Goal: Task Accomplishment & Management: Complete application form

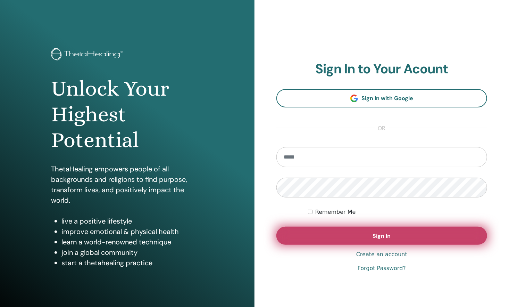
type input "**********"
click at [308, 233] on button "Sign In" at bounding box center [381, 235] width 211 height 18
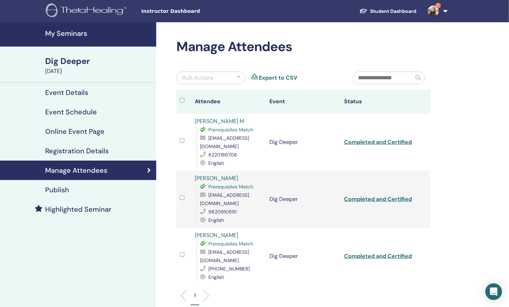
click at [437, 7] on span "3" at bounding box center [439, 6] width 6 height 6
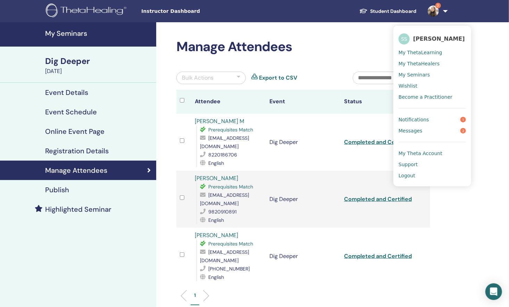
click at [409, 74] on span "My Seminars" at bounding box center [414, 75] width 31 height 6
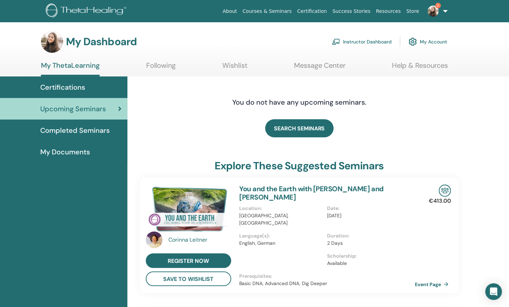
click at [384, 40] on link "Instructor Dashboard" at bounding box center [362, 41] width 60 height 15
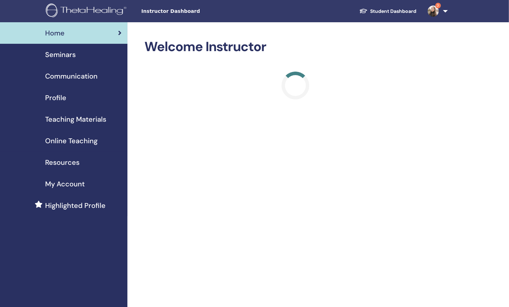
click at [78, 61] on link "Seminars" at bounding box center [63, 55] width 127 height 22
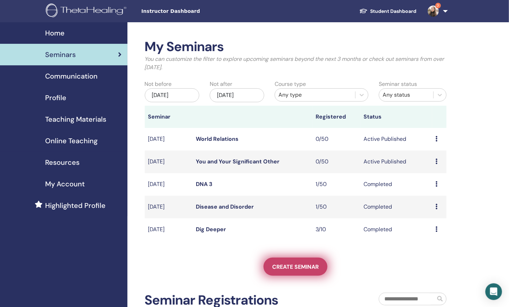
click at [299, 263] on span "Create seminar" at bounding box center [295, 266] width 47 height 7
click at [305, 260] on link "Create seminar" at bounding box center [296, 266] width 64 height 18
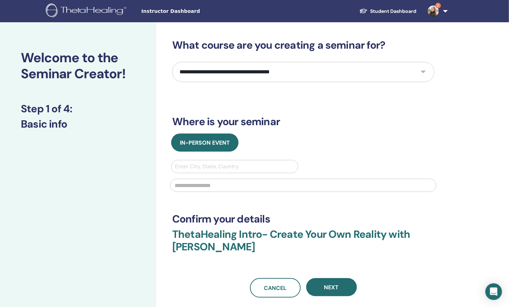
click at [375, 68] on select "**********" at bounding box center [303, 72] width 262 height 20
select select "**"
click at [172, 62] on select "**********" at bounding box center [303, 72] width 262 height 20
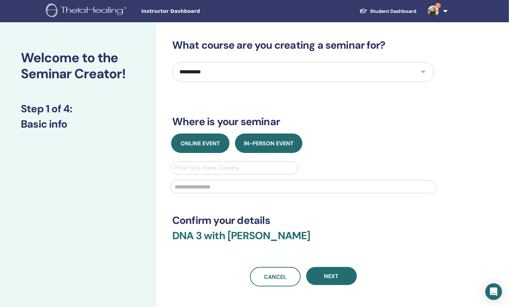
click at [213, 147] on button "Online Event" at bounding box center [200, 142] width 58 height 19
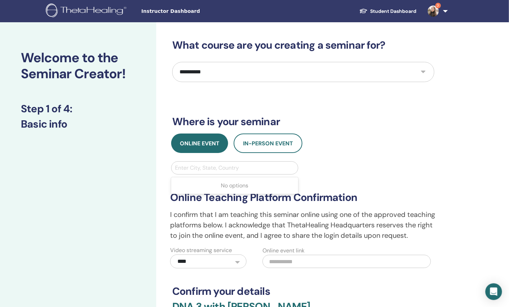
click at [215, 166] on div at bounding box center [234, 168] width 119 height 10
click at [239, 170] on div at bounding box center [234, 168] width 119 height 10
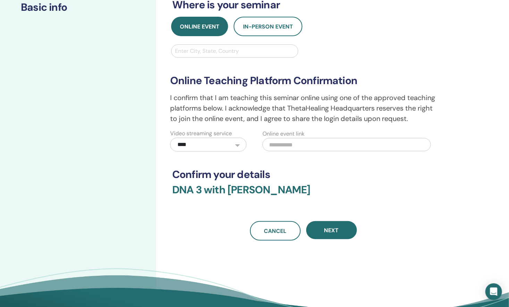
scroll to position [114, 0]
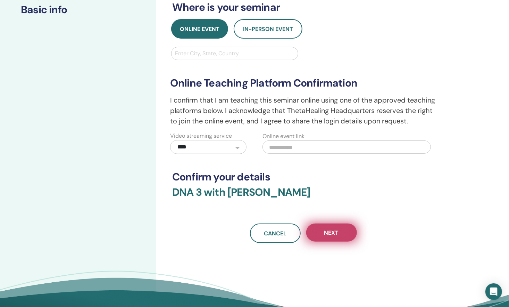
click at [329, 231] on span "Next" at bounding box center [331, 232] width 15 height 7
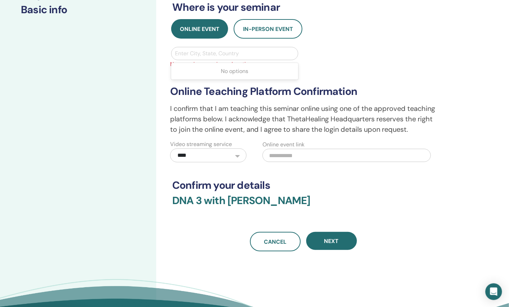
click at [243, 51] on div at bounding box center [234, 54] width 119 height 10
drag, startPoint x: 243, startPoint y: 51, endPoint x: 208, endPoint y: 54, distance: 35.2
click at [208, 54] on div at bounding box center [234, 54] width 119 height 10
type input "******"
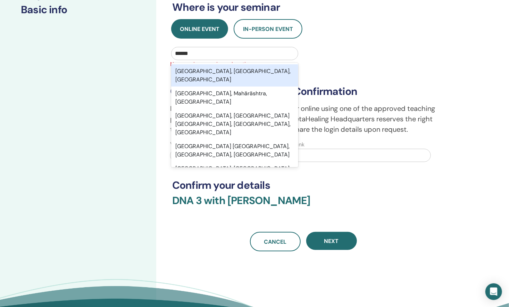
click at [234, 68] on div "Mumbai, Maharashtra, IND" at bounding box center [234, 75] width 127 height 22
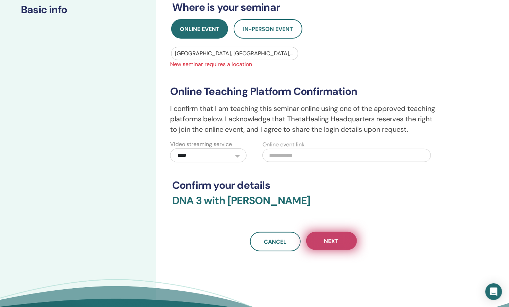
click at [338, 242] on span "Next" at bounding box center [331, 240] width 15 height 7
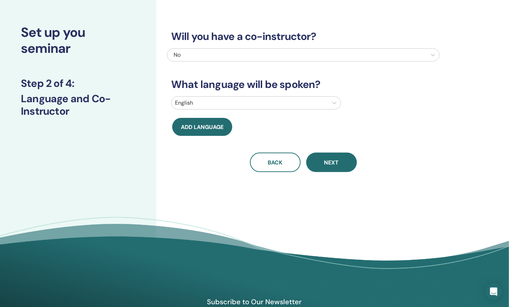
scroll to position [0, 0]
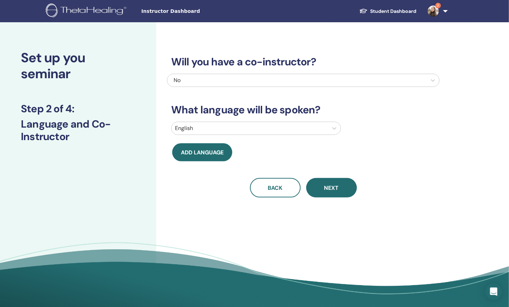
click at [308, 88] on div "Will you have a co-instructor? No What language will be spoken? English Add lan…" at bounding box center [303, 118] width 273 height 158
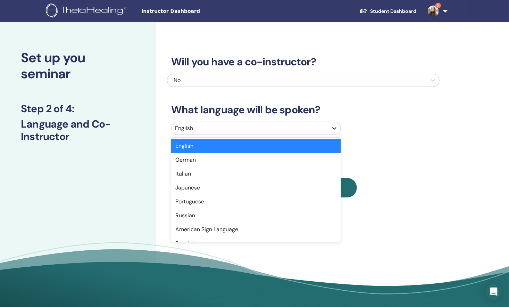
click at [331, 132] on div at bounding box center [334, 128] width 13 height 13
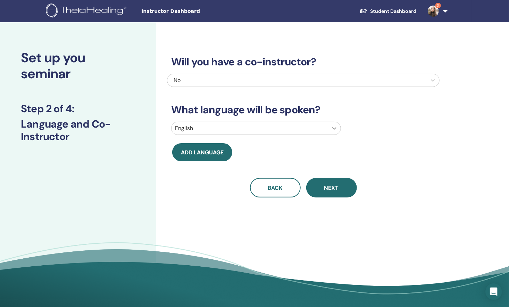
click at [331, 132] on div at bounding box center [334, 128] width 13 height 13
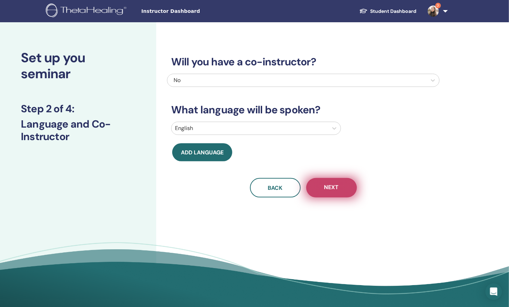
click at [328, 193] on button "Next" at bounding box center [331, 187] width 51 height 19
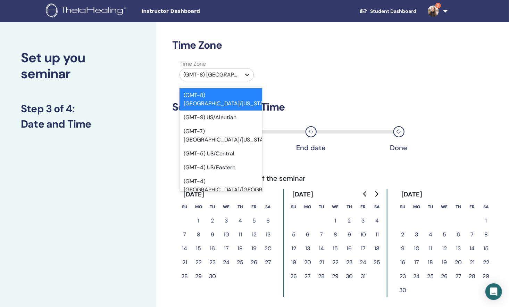
click at [247, 74] on icon at bounding box center [247, 74] width 7 height 7
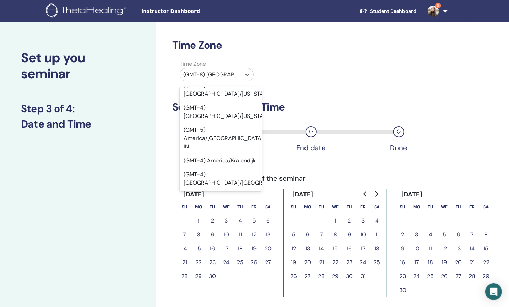
scroll to position [3856, 0]
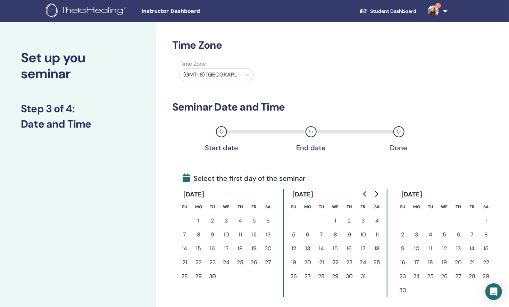
click at [263, 136] on div "Start date End date Done" at bounding box center [303, 137] width 262 height 37
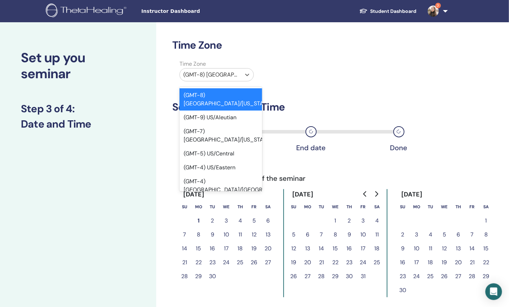
click at [240, 76] on div "(GMT-8) US/Alaska" at bounding box center [210, 74] width 61 height 13
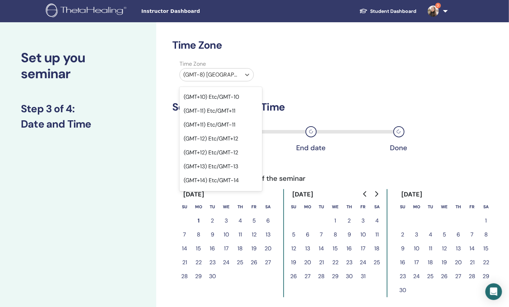
scroll to position [432, 0]
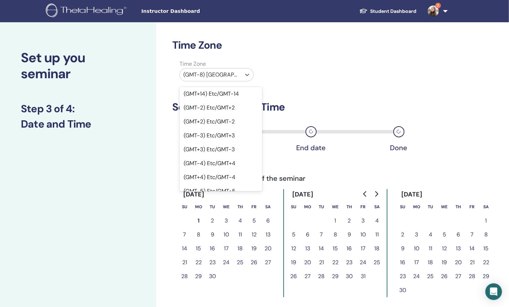
click at [231, 198] on div "(GMT+5) Etc/GMT-5" at bounding box center [221, 205] width 83 height 14
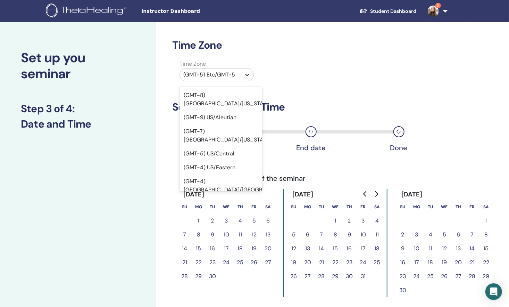
click at [250, 73] on icon at bounding box center [247, 74] width 7 height 7
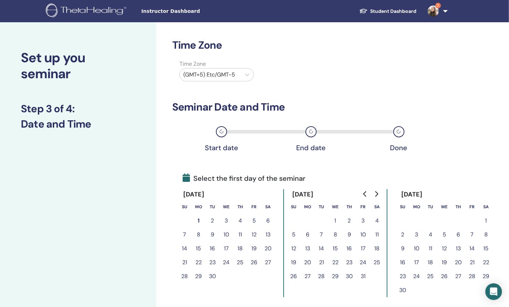
click at [264, 163] on div "Time Zone Time Zone (GMT+5) Etc/GMT-5 Seminar Date and Time Start date End date…" at bounding box center [303, 189] width 262 height 300
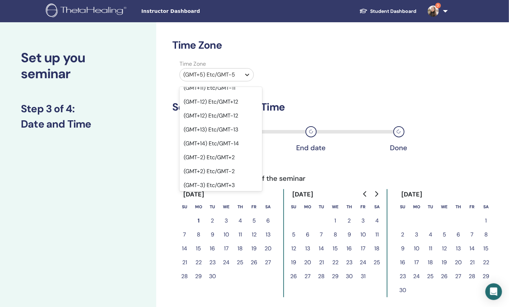
click at [245, 75] on icon at bounding box center [247, 74] width 7 height 7
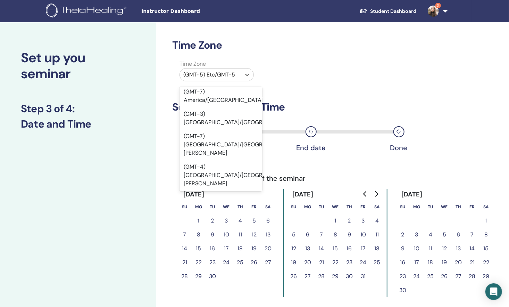
scroll to position [3271, 0]
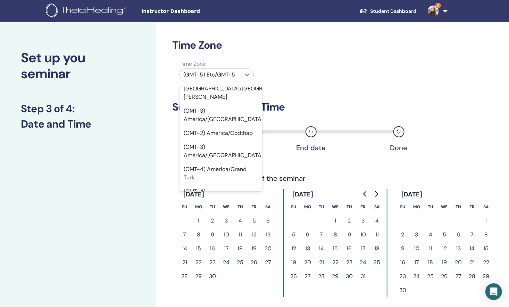
click at [263, 142] on div "Start date End date Done" at bounding box center [303, 137] width 262 height 37
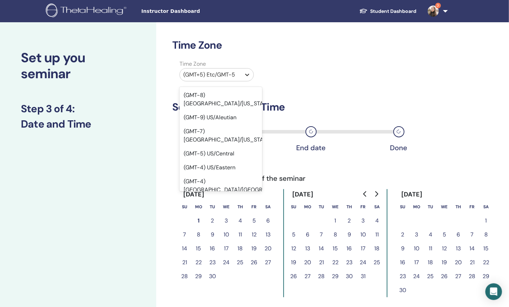
click at [248, 72] on icon at bounding box center [247, 74] width 7 height 7
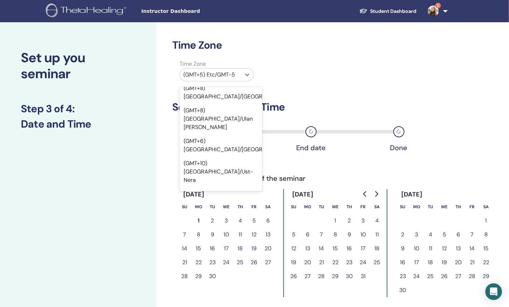
scroll to position [7827, 0]
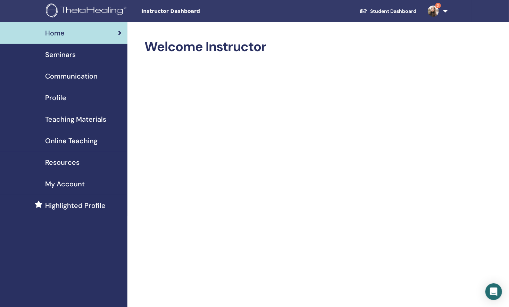
click at [67, 57] on span "Seminars" at bounding box center [60, 54] width 31 height 10
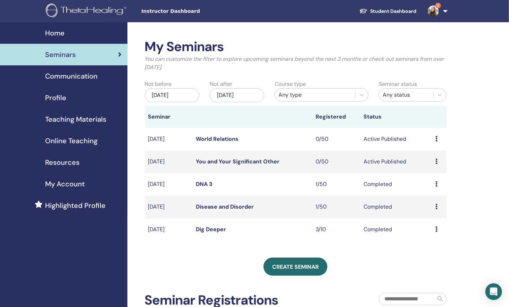
click at [400, 185] on td "Completed" at bounding box center [396, 184] width 72 height 23
click at [437, 183] on icon at bounding box center [437, 184] width 2 height 6
click at [275, 179] on td "DNA 3" at bounding box center [253, 184] width 120 height 23
drag, startPoint x: 275, startPoint y: 179, endPoint x: 434, endPoint y: 186, distance: 159.2
click at [434, 186] on tr "Aug/18, 2025 DNA 3 1/50 Completed Preview Attendees" at bounding box center [296, 184] width 302 height 23
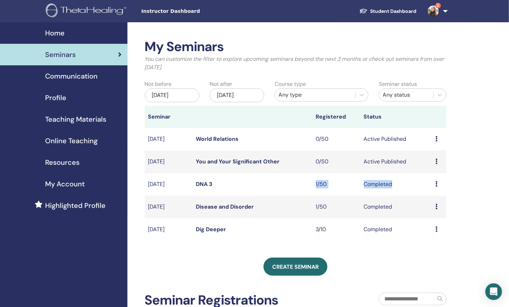
click at [434, 186] on td "Preview Attendees" at bounding box center [439, 184] width 14 height 23
click at [435, 185] on td "Preview Attendees" at bounding box center [439, 184] width 14 height 23
click at [436, 183] on icon at bounding box center [437, 184] width 2 height 6
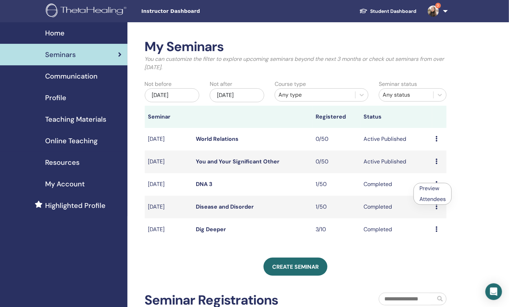
click at [431, 197] on link "Attendees" at bounding box center [433, 198] width 26 height 7
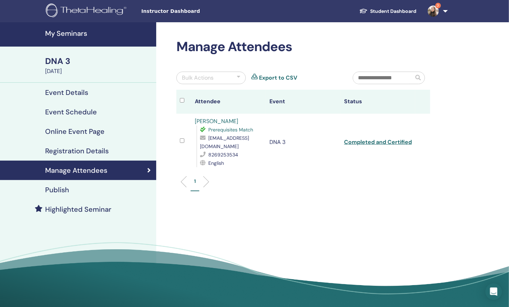
click at [385, 152] on td "Completed and Certified" at bounding box center [378, 142] width 75 height 57
click at [184, 181] on li at bounding box center [187, 182] width 12 height 12
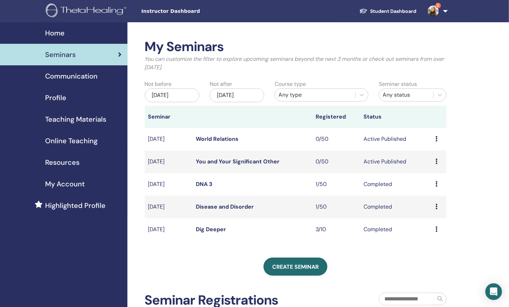
click at [437, 184] on icon at bounding box center [437, 184] width 2 height 6
click at [295, 204] on td "Disease and Disorder" at bounding box center [253, 207] width 120 height 23
click at [438, 205] on div "Preview Attendees" at bounding box center [439, 206] width 7 height 8
click at [435, 217] on link "Attendees" at bounding box center [435, 220] width 26 height 7
drag, startPoint x: 384, startPoint y: 199, endPoint x: 342, endPoint y: 201, distance: 41.4
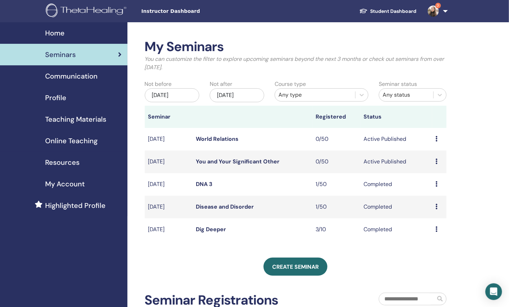
click at [342, 201] on td "1/50" at bounding box center [337, 207] width 48 height 23
click at [437, 159] on icon at bounding box center [437, 161] width 2 height 6
click at [428, 174] on link "Edit" at bounding box center [426, 175] width 10 height 7
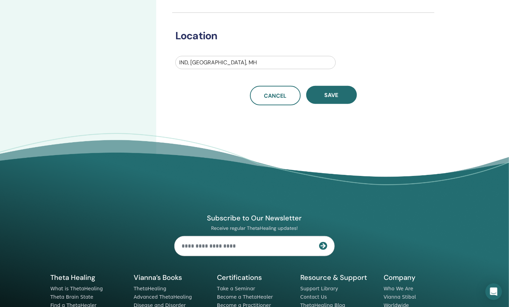
scroll to position [242, 0]
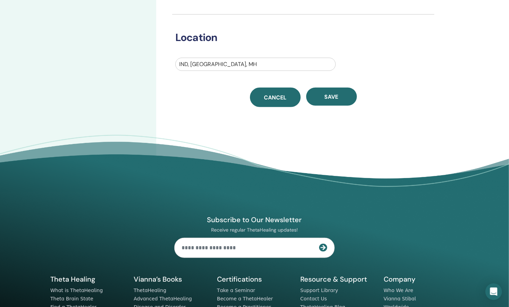
click at [272, 98] on span "Cancel" at bounding box center [275, 97] width 23 height 7
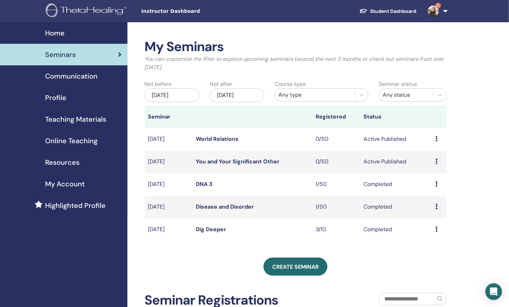
drag, startPoint x: 324, startPoint y: 128, endPoint x: 278, endPoint y: 138, distance: 46.9
click at [278, 138] on td "World Relations" at bounding box center [253, 139] width 120 height 23
click at [435, 139] on td "Preview Edit Attendees Cancel" at bounding box center [439, 139] width 14 height 23
click at [436, 138] on icon at bounding box center [437, 139] width 2 height 6
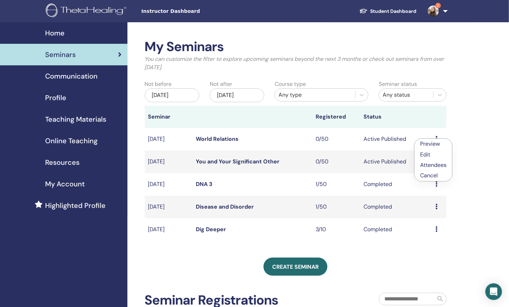
click at [429, 175] on p "Cancel" at bounding box center [433, 175] width 26 height 8
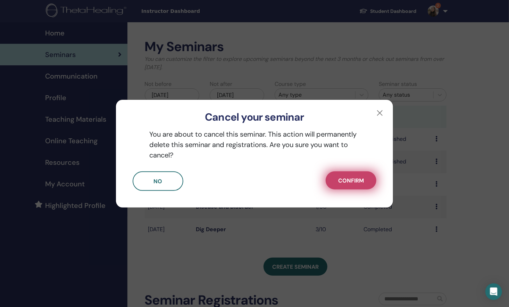
click at [360, 178] on span "Confirm" at bounding box center [351, 180] width 26 height 7
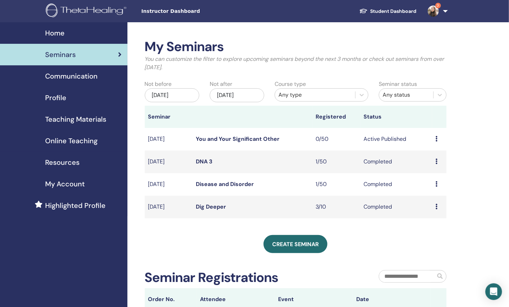
click at [437, 136] on icon at bounding box center [437, 139] width 2 height 6
click at [429, 171] on p "Cancel" at bounding box center [434, 173] width 26 height 8
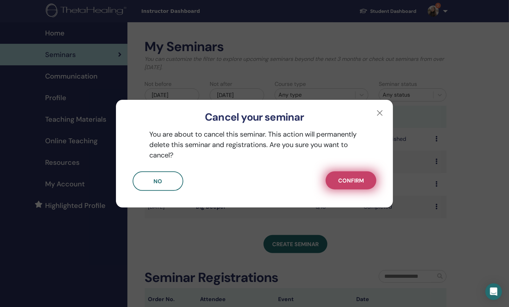
click at [368, 175] on button "Confirm" at bounding box center [351, 180] width 51 height 18
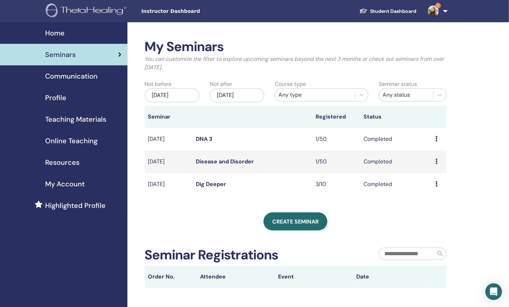
click at [235, 183] on td "Dig Deeper" at bounding box center [253, 184] width 120 height 23
click at [434, 184] on td "Preview Attendees" at bounding box center [439, 184] width 14 height 23
click at [437, 184] on icon at bounding box center [437, 184] width 2 height 6
click at [434, 192] on link "Preview" at bounding box center [431, 188] width 20 height 7
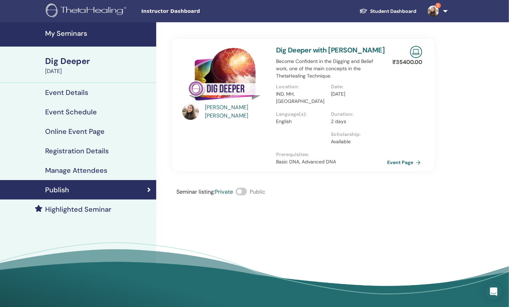
click at [401, 157] on link "Event Page" at bounding box center [405, 162] width 36 height 10
click at [78, 94] on h4 "Event Details" at bounding box center [66, 92] width 43 height 8
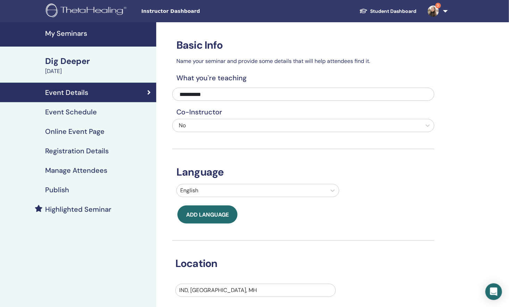
click at [68, 111] on h4 "Event Schedule" at bounding box center [71, 112] width 52 height 8
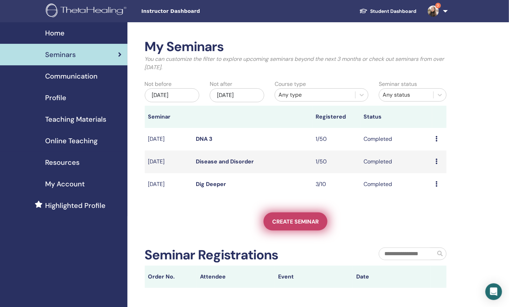
click at [301, 215] on link "Create seminar" at bounding box center [296, 221] width 64 height 18
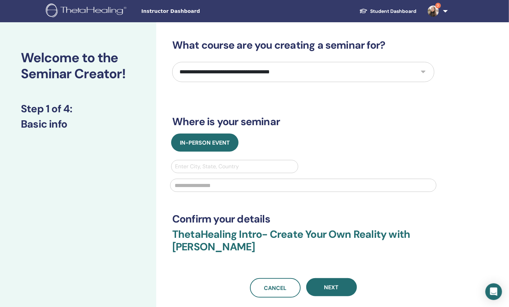
click at [357, 71] on select "**********" at bounding box center [303, 72] width 262 height 20
select select "**"
click at [172, 62] on select "**********" at bounding box center [303, 72] width 262 height 20
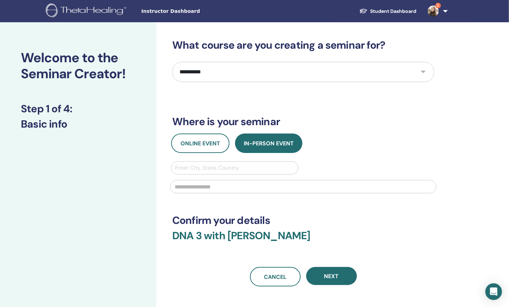
click at [181, 119] on h3 "Where is your seminar" at bounding box center [303, 121] width 262 height 13
click at [190, 147] on button "Online Event" at bounding box center [200, 142] width 58 height 19
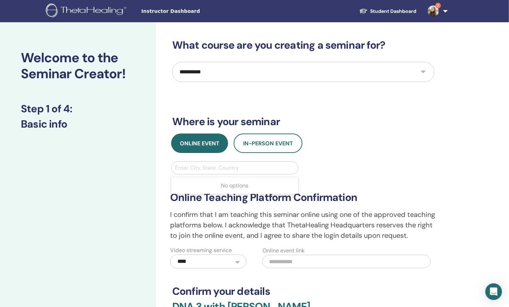
click at [200, 170] on div at bounding box center [234, 168] width 119 height 10
type input "******"
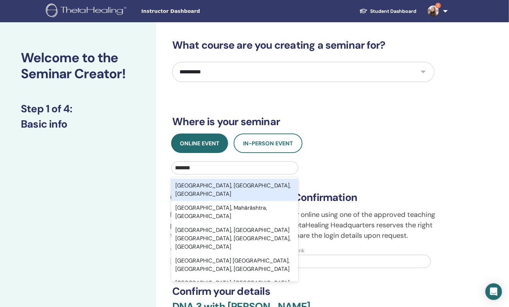
click at [202, 180] on div "Mumbai, Maharashtra, IND" at bounding box center [234, 190] width 127 height 22
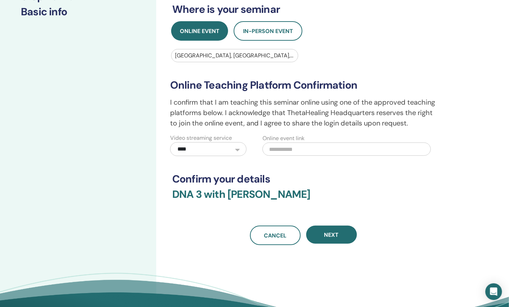
scroll to position [113, 0]
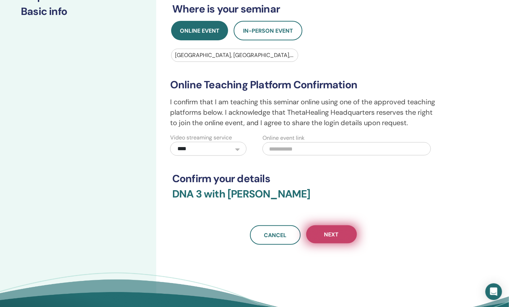
click at [345, 226] on button "Next" at bounding box center [331, 234] width 51 height 18
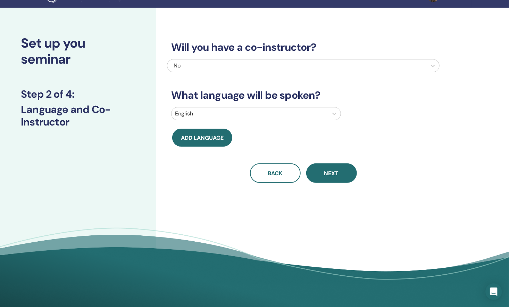
scroll to position [14, 0]
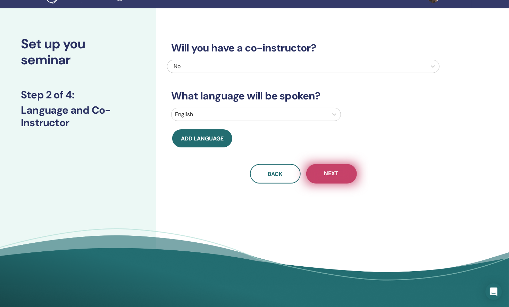
click at [332, 171] on span "Next" at bounding box center [331, 173] width 15 height 9
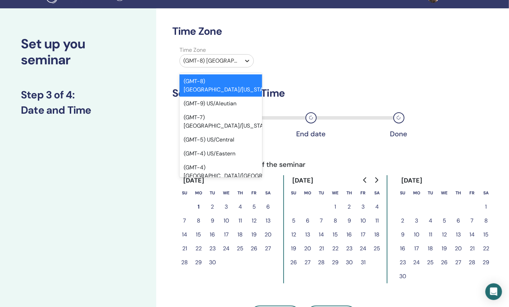
click at [242, 59] on div at bounding box center [247, 61] width 13 height 13
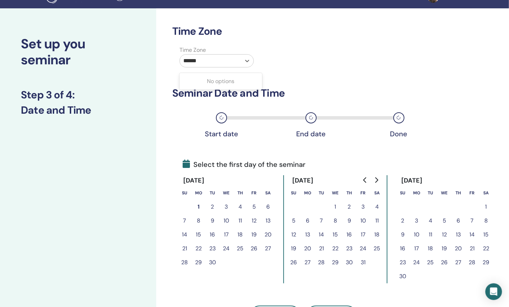
click at [197, 63] on input "******" at bounding box center [192, 61] width 19 height 8
click at [196, 61] on input "******" at bounding box center [192, 61] width 19 height 8
type input "*****"
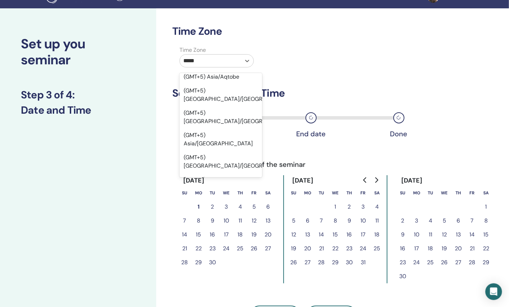
scroll to position [91, 0]
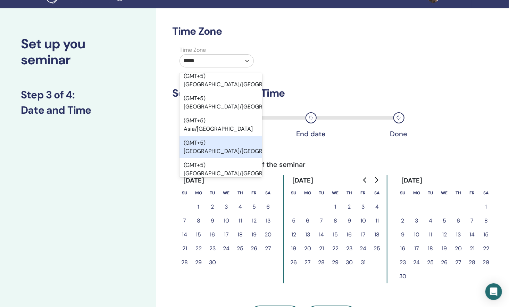
click at [228, 136] on div "(GMT+5) Asia/Calcutta" at bounding box center [221, 147] width 83 height 22
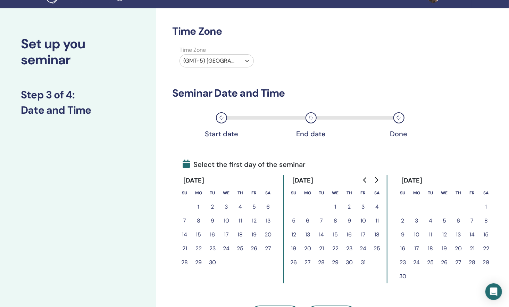
click at [201, 221] on button "8" at bounding box center [199, 221] width 14 height 14
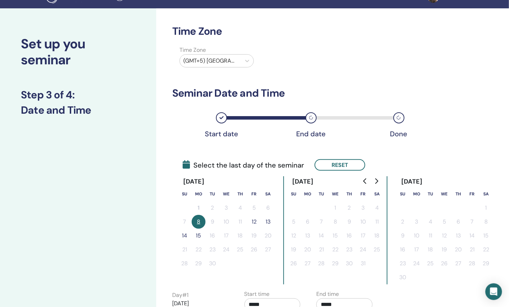
click at [259, 223] on button "12" at bounding box center [254, 222] width 14 height 14
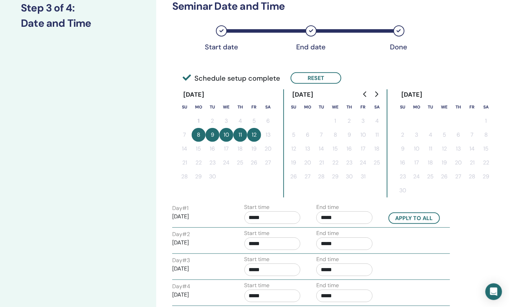
scroll to position [99, 0]
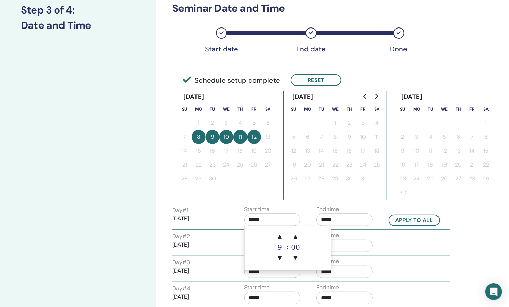
click at [276, 221] on input "*****" at bounding box center [273, 219] width 56 height 13
click at [277, 238] on span "▲" at bounding box center [280, 237] width 14 height 14
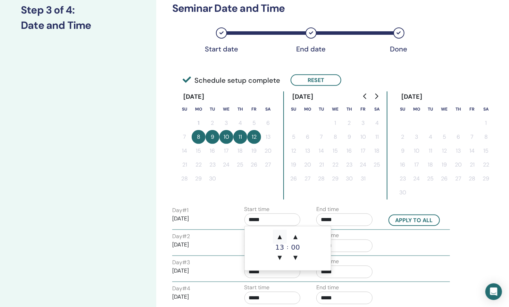
type input "*****"
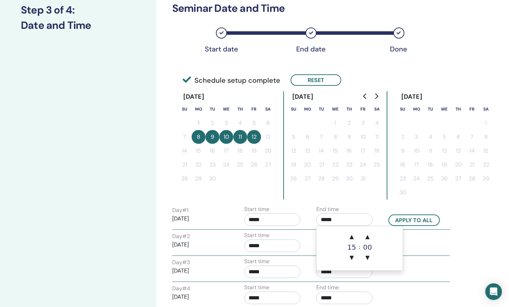
click at [340, 215] on input "*****" at bounding box center [344, 219] width 56 height 13
click at [350, 237] on span "▲" at bounding box center [352, 237] width 14 height 14
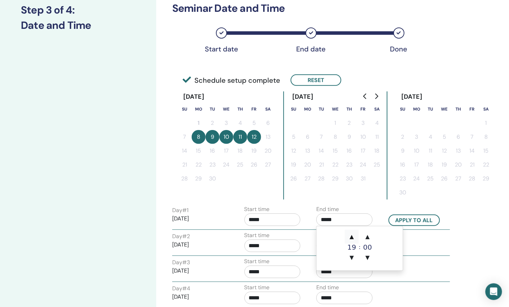
click at [350, 237] on span "▲" at bounding box center [352, 237] width 14 height 14
click at [350, 260] on span "▼" at bounding box center [352, 257] width 14 height 14
click at [366, 239] on span "▲" at bounding box center [368, 237] width 14 height 14
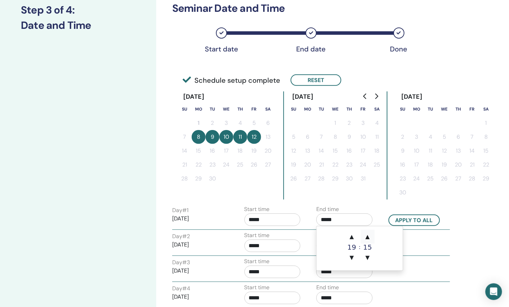
click at [366, 239] on span "▲" at bounding box center [368, 237] width 14 height 14
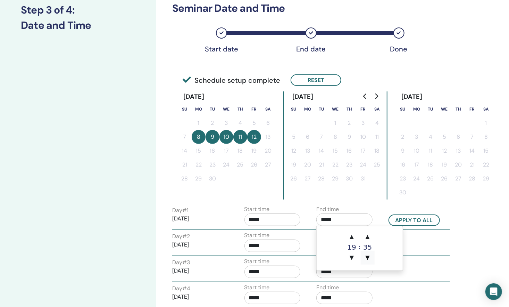
click at [367, 253] on span "▼" at bounding box center [368, 257] width 14 height 14
click at [364, 258] on span "▼" at bounding box center [368, 257] width 14 height 14
type input "*****"
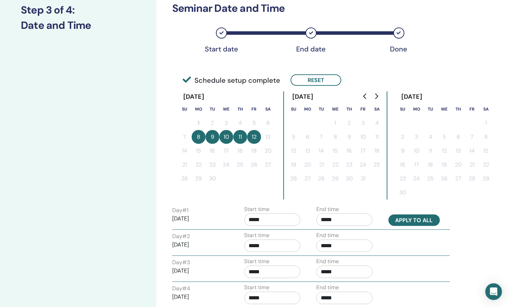
click at [413, 218] on button "Apply to all" at bounding box center [414, 219] width 51 height 11
type input "*****"
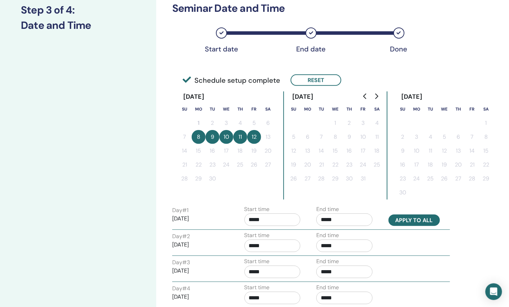
type input "*****"
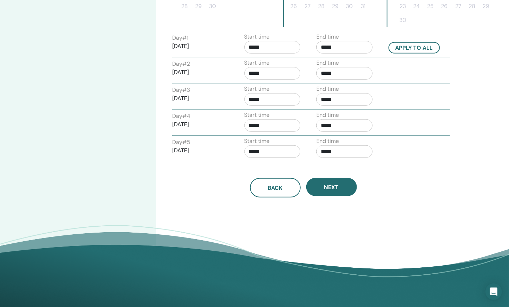
scroll to position [272, 0]
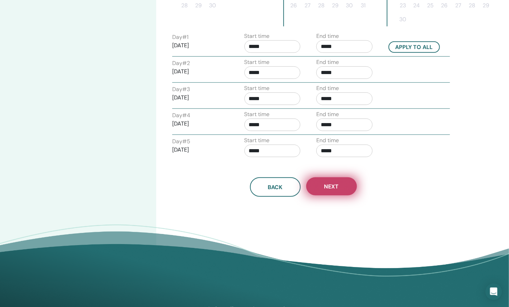
click at [324, 183] on span "Next" at bounding box center [331, 186] width 15 height 7
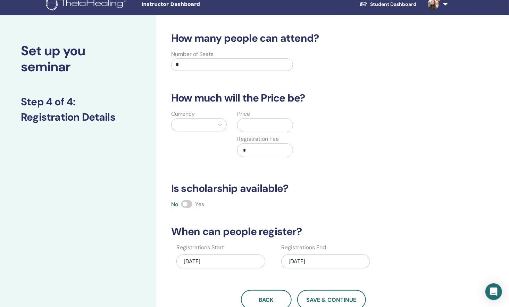
scroll to position [0, 0]
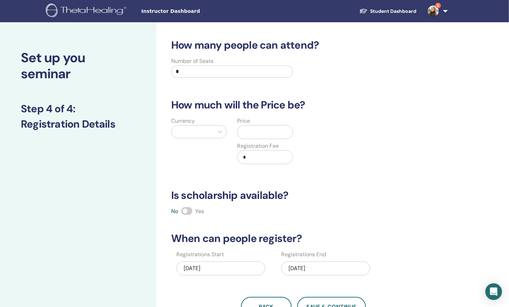
drag, startPoint x: 208, startPoint y: 80, endPoint x: 206, endPoint y: 76, distance: 3.6
click at [206, 76] on div "Number of Seats *" at bounding box center [232, 69] width 122 height 25
click at [206, 76] on input "*" at bounding box center [232, 71] width 122 height 13
type input "**"
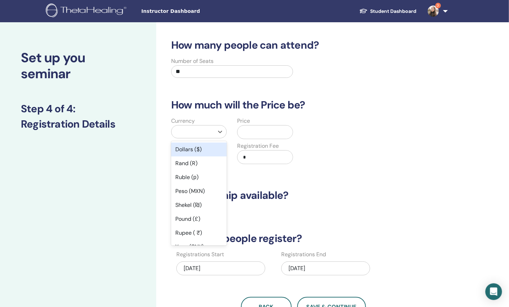
click at [204, 133] on div at bounding box center [192, 132] width 35 height 10
click at [197, 233] on div "Rupee ( ₹)" at bounding box center [199, 233] width 56 height 14
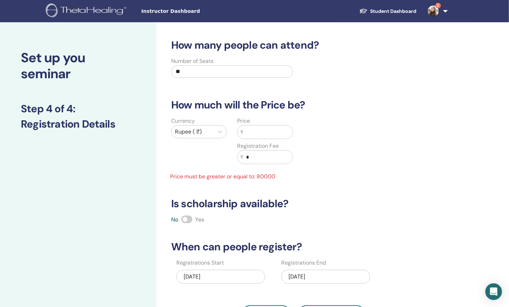
click at [256, 133] on input "text" at bounding box center [267, 131] width 49 height 13
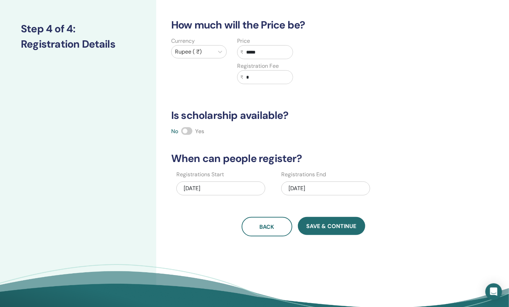
scroll to position [92, 0]
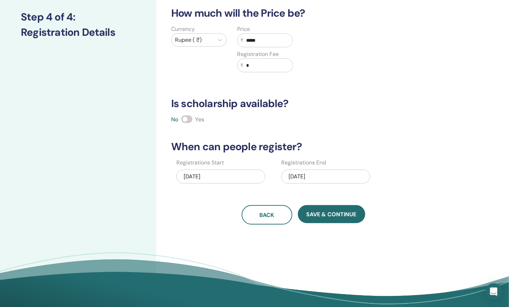
type input "*****"
click at [320, 172] on div "09/12/2025" at bounding box center [325, 176] width 89 height 14
click at [335, 173] on div "09/12/2025" at bounding box center [325, 176] width 89 height 14
click at [411, 177] on div "Registrations Start 09/01/2025 Registrations End 09/12/2025" at bounding box center [298, 173] width 273 height 30
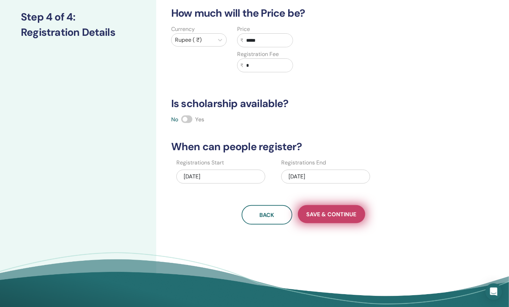
click at [347, 208] on button "Save & Continue" at bounding box center [331, 214] width 67 height 18
click at [342, 215] on span "Save & Continue" at bounding box center [332, 213] width 50 height 7
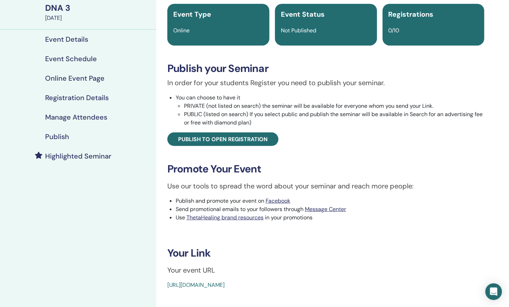
scroll to position [56, 0]
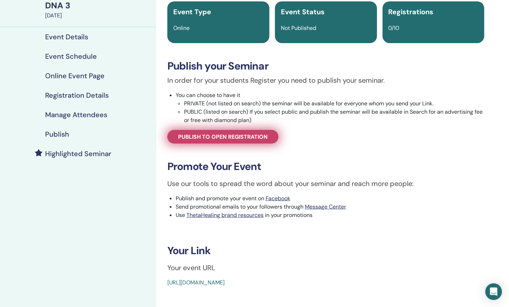
click at [235, 135] on span "Publish to open registration" at bounding box center [223, 136] width 90 height 7
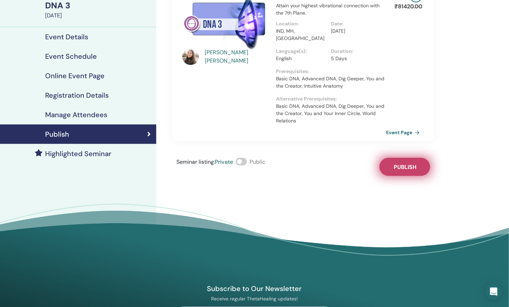
click at [391, 161] on button "Publish" at bounding box center [405, 167] width 51 height 18
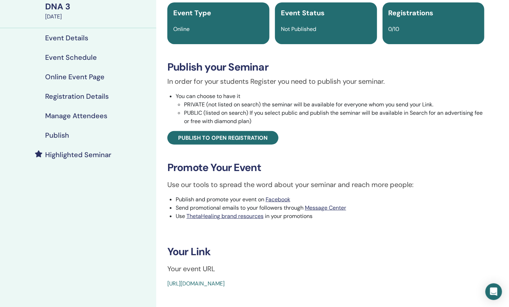
scroll to position [56, 0]
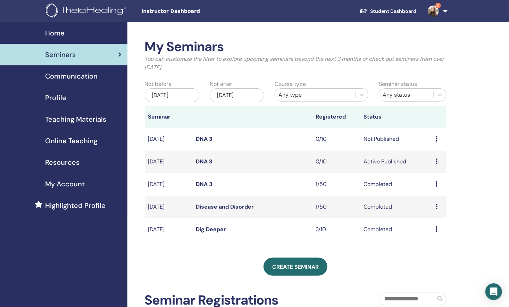
click at [433, 139] on td "Preview Edit Attendees Cancel" at bounding box center [439, 139] width 14 height 23
click at [439, 138] on div "Preview Edit Attendees Cancel" at bounding box center [439, 139] width 7 height 8
click at [436, 173] on p "Cancel" at bounding box center [436, 175] width 26 height 8
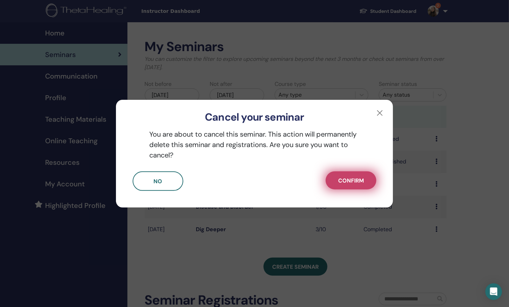
click at [346, 174] on button "Confirm" at bounding box center [351, 180] width 51 height 18
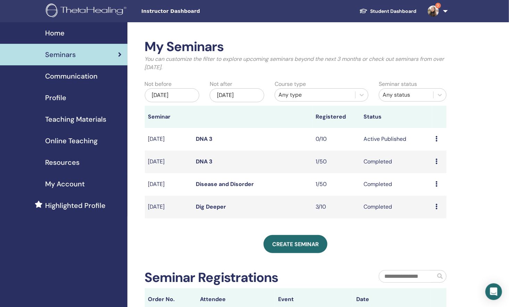
click at [443, 9] on link "3" at bounding box center [436, 11] width 28 height 22
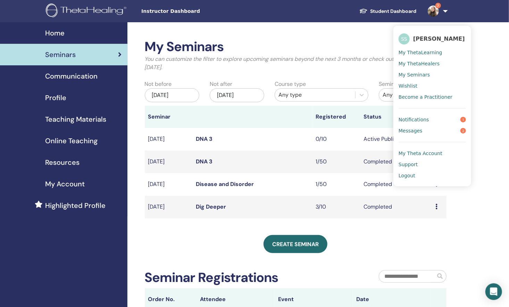
click at [184, 228] on div "My Seminars You can customize the filter to explore upcoming seminars beyond th…" at bounding box center [296, 174] width 302 height 271
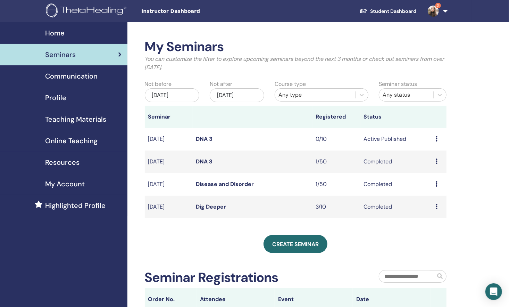
click at [438, 13] on img at bounding box center [433, 11] width 11 height 11
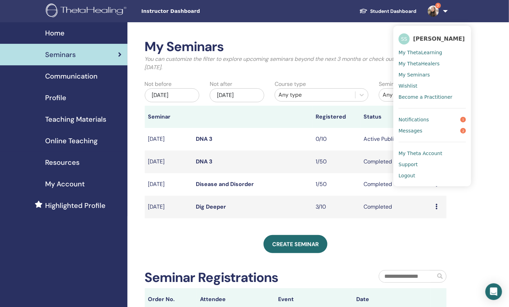
click at [411, 173] on span "Logout" at bounding box center [407, 175] width 17 height 6
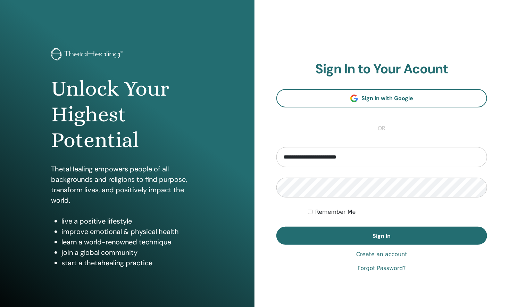
click at [337, 156] on input "**********" at bounding box center [381, 157] width 211 height 20
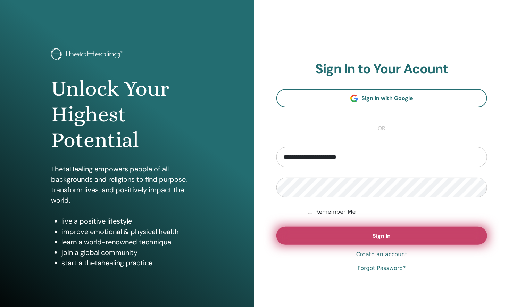
click at [305, 234] on button "Sign In" at bounding box center [381, 235] width 211 height 18
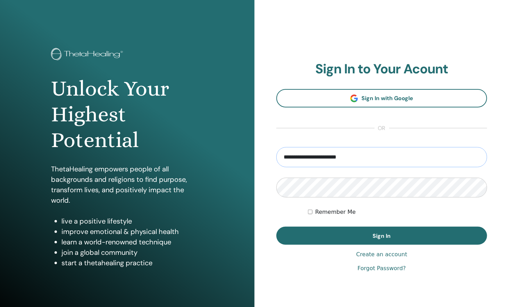
click at [344, 164] on input "**********" at bounding box center [381, 157] width 211 height 20
type input "**********"
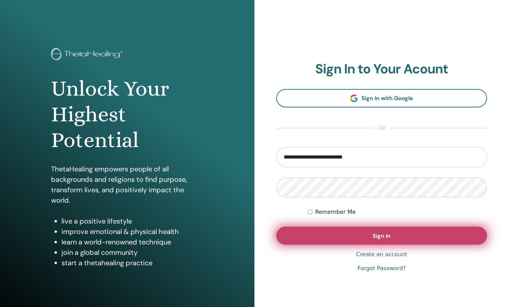
click at [344, 235] on button "Sign In" at bounding box center [381, 235] width 211 height 18
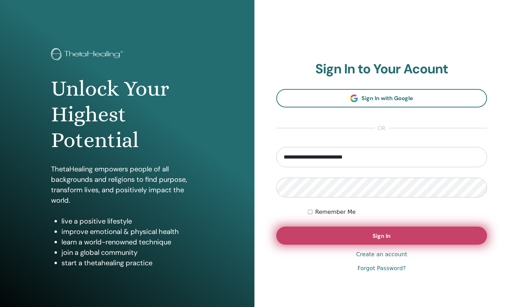
click at [344, 235] on button "Sign In" at bounding box center [381, 235] width 211 height 18
click at [325, 238] on button "Sign In" at bounding box center [381, 235] width 211 height 18
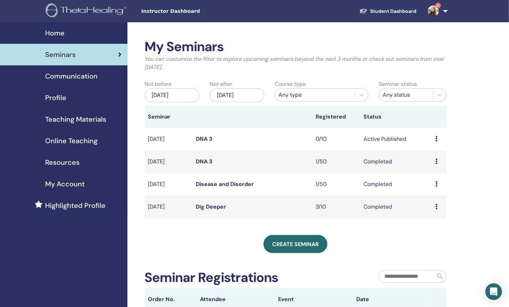
click at [444, 8] on link "4" at bounding box center [436, 11] width 28 height 22
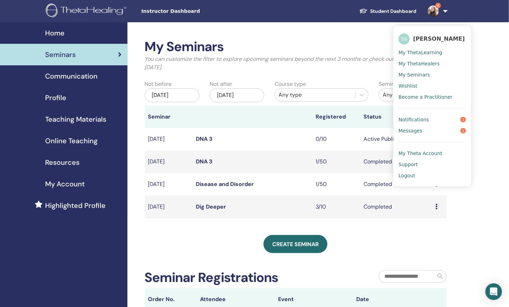
click at [407, 180] on link "Logout" at bounding box center [432, 175] width 67 height 11
click at [406, 178] on span "Logout" at bounding box center [407, 175] width 17 height 6
click at [405, 174] on span "Logout" at bounding box center [407, 175] width 17 height 6
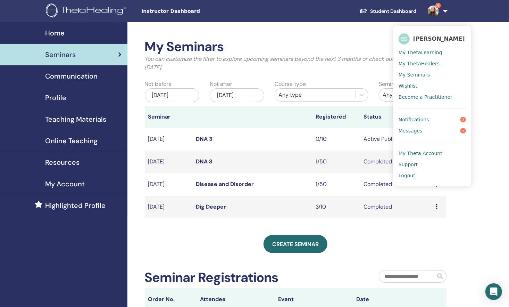
click at [405, 174] on span "Logout" at bounding box center [407, 175] width 17 height 6
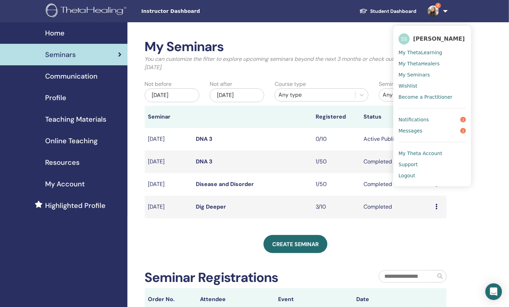
click at [405, 174] on span "Logout" at bounding box center [407, 175] width 17 height 6
click at [442, 13] on link "4" at bounding box center [436, 11] width 28 height 22
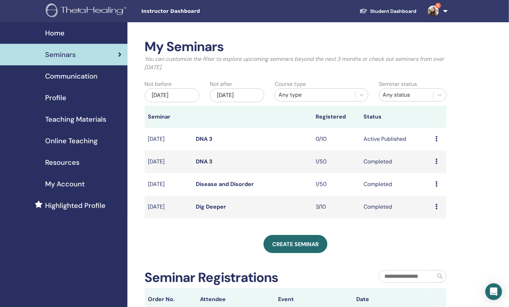
click at [442, 13] on link "4" at bounding box center [436, 11] width 28 height 22
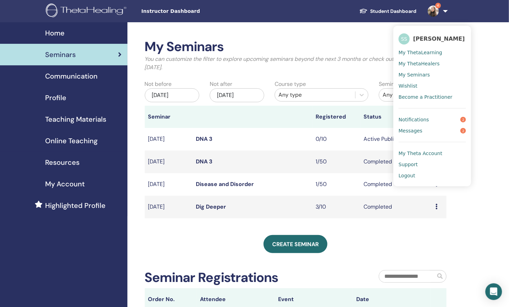
click at [406, 176] on span "Logout" at bounding box center [407, 175] width 17 height 6
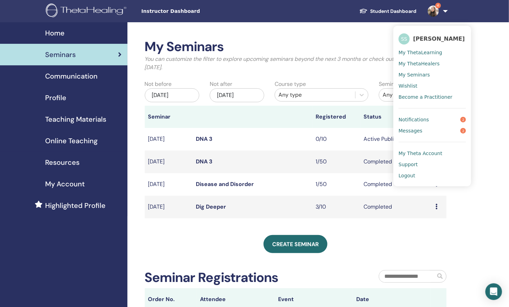
click at [406, 176] on span "Logout" at bounding box center [407, 175] width 17 height 6
click at [403, 171] on link "Logout" at bounding box center [432, 175] width 67 height 11
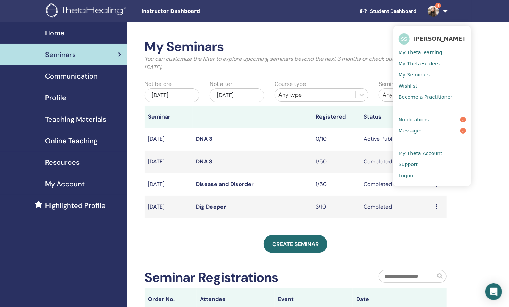
click at [406, 171] on link "Logout" at bounding box center [432, 175] width 67 height 11
click at [405, 174] on span "Logout" at bounding box center [407, 175] width 17 height 6
click at [137, 182] on div "My Seminars You can customize the filter to explore upcoming seminars beyond th…" at bounding box center [318, 214] width 382 height 385
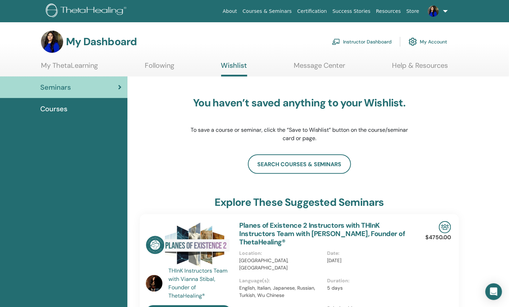
click at [98, 81] on link "Seminars" at bounding box center [63, 87] width 127 height 22
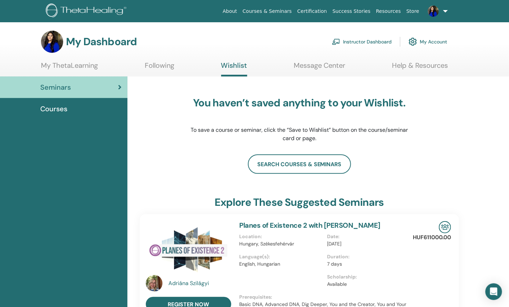
click at [99, 85] on div "Seminars" at bounding box center [64, 87] width 116 height 10
click at [430, 12] on img at bounding box center [433, 11] width 11 height 11
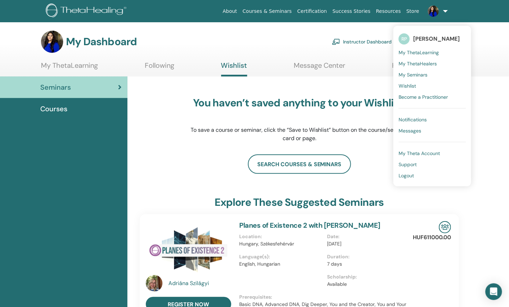
click at [419, 75] on span "My Seminars" at bounding box center [413, 75] width 29 height 6
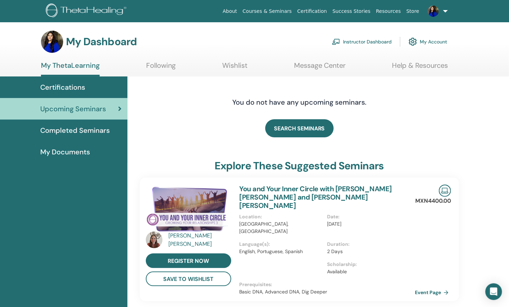
click at [85, 129] on span "Completed Seminars" at bounding box center [74, 130] width 69 height 10
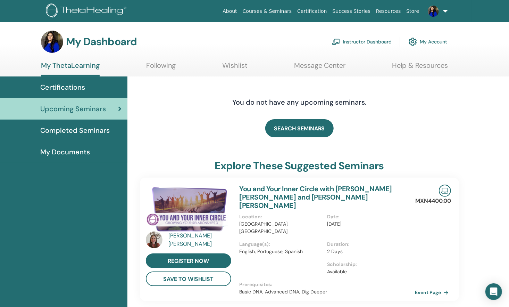
click at [76, 126] on span "Completed Seminars" at bounding box center [74, 130] width 69 height 10
click at [434, 44] on link "My Account" at bounding box center [428, 41] width 39 height 15
click at [423, 40] on link "My Account" at bounding box center [428, 41] width 39 height 15
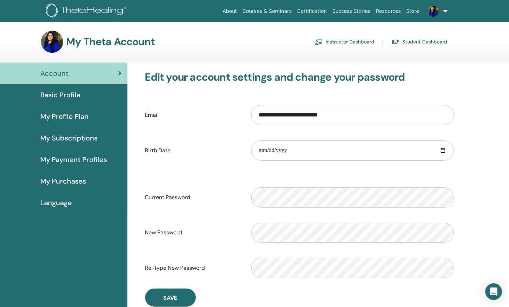
click at [295, 10] on link "Courses & Seminars" at bounding box center [267, 11] width 55 height 13
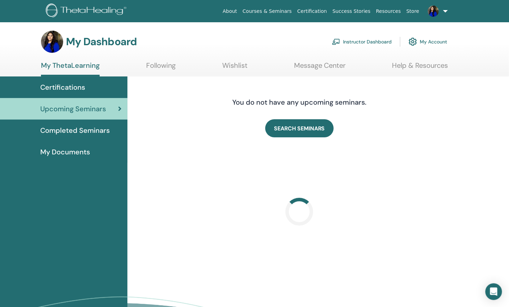
click at [86, 133] on span "Completed Seminars" at bounding box center [74, 130] width 69 height 10
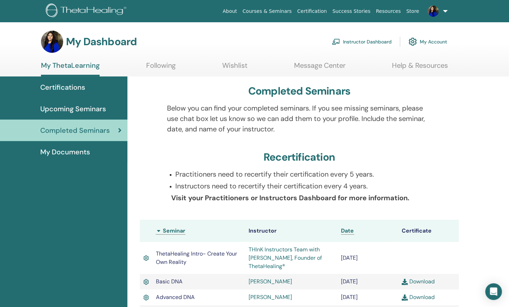
click at [63, 105] on span "Upcoming Seminars" at bounding box center [73, 108] width 66 height 10
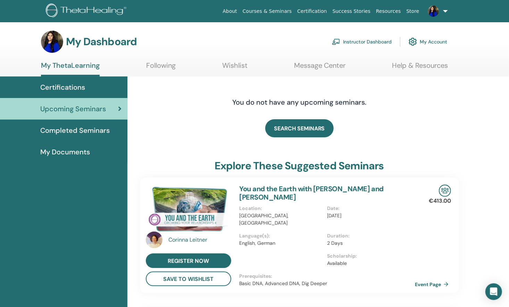
click at [356, 41] on link "Instructor Dashboard" at bounding box center [362, 41] width 60 height 15
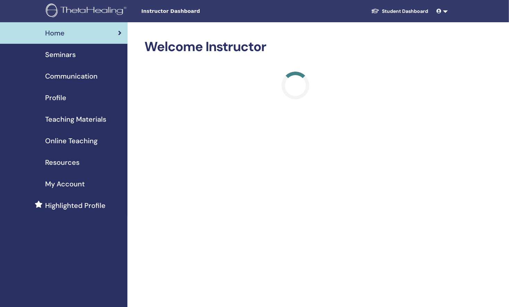
click at [101, 52] on div "Seminars" at bounding box center [64, 54] width 116 height 10
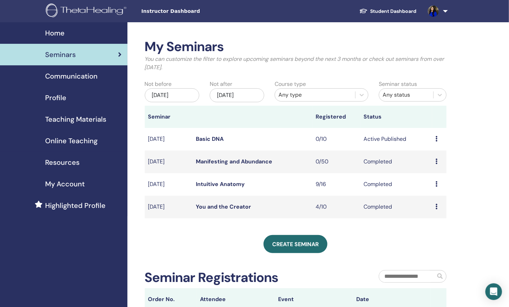
click at [277, 136] on td "Basic DNA" at bounding box center [253, 139] width 120 height 23
click at [437, 137] on icon at bounding box center [437, 139] width 2 height 6
click at [294, 137] on td "Basic DNA" at bounding box center [253, 139] width 120 height 23
drag, startPoint x: 294, startPoint y: 137, endPoint x: 256, endPoint y: 138, distance: 37.5
click at [256, 138] on td "Basic DNA" at bounding box center [253, 139] width 120 height 23
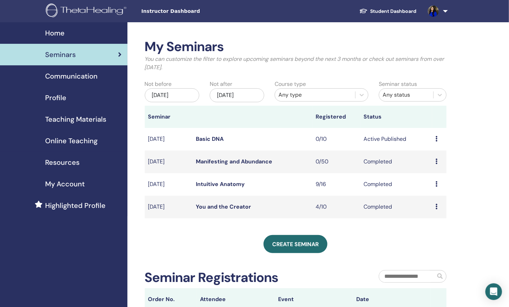
click at [256, 138] on td "Basic DNA" at bounding box center [253, 139] width 120 height 23
click at [430, 138] on td "Active Published" at bounding box center [396, 139] width 72 height 23
click at [436, 138] on icon at bounding box center [437, 139] width 2 height 6
click at [355, 134] on td "0/10" at bounding box center [337, 139] width 48 height 23
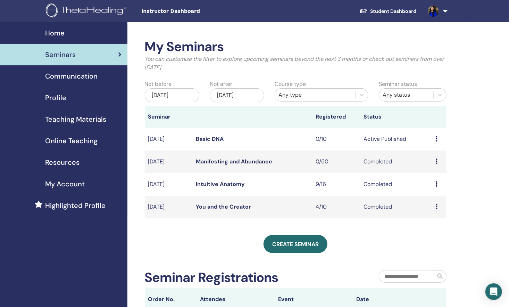
click at [213, 134] on td "Basic DNA" at bounding box center [253, 139] width 120 height 23
